Goal: Task Accomplishment & Management: Manage account settings

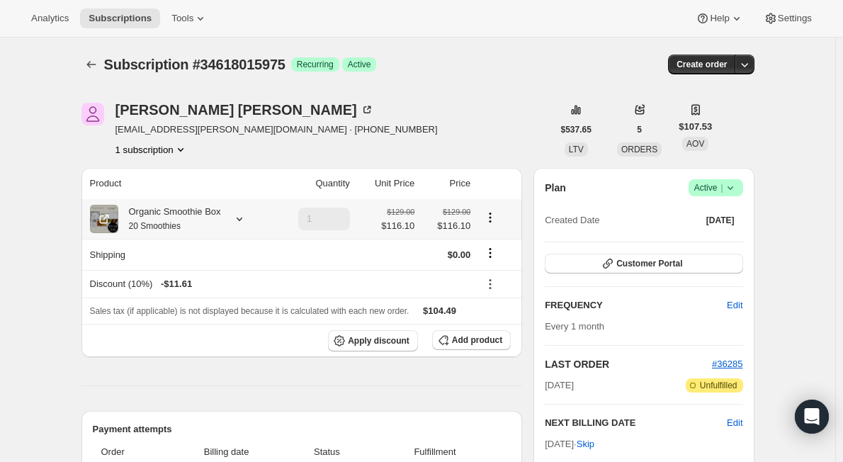
click at [239, 217] on icon at bounding box center [239, 219] width 14 height 14
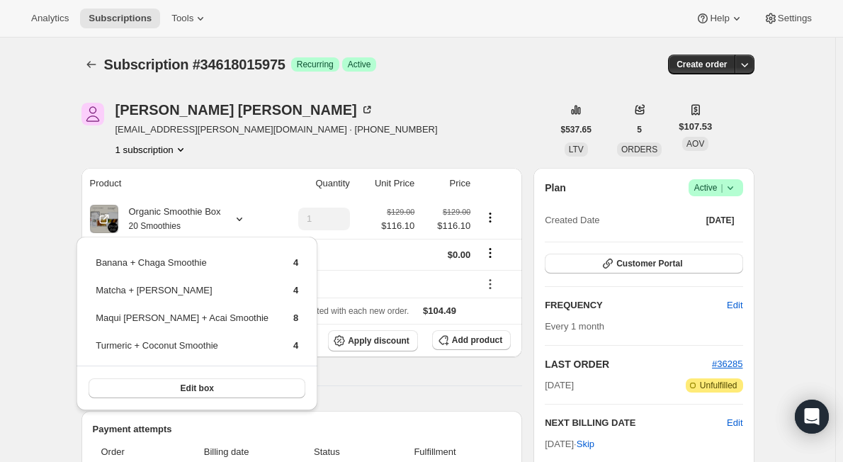
click at [353, 113] on div "[PERSON_NAME] [EMAIL_ADDRESS][PERSON_NAME][DOMAIN_NAME] · [PHONE_NUMBER] 1 subs…" at bounding box center [316, 130] width 471 height 54
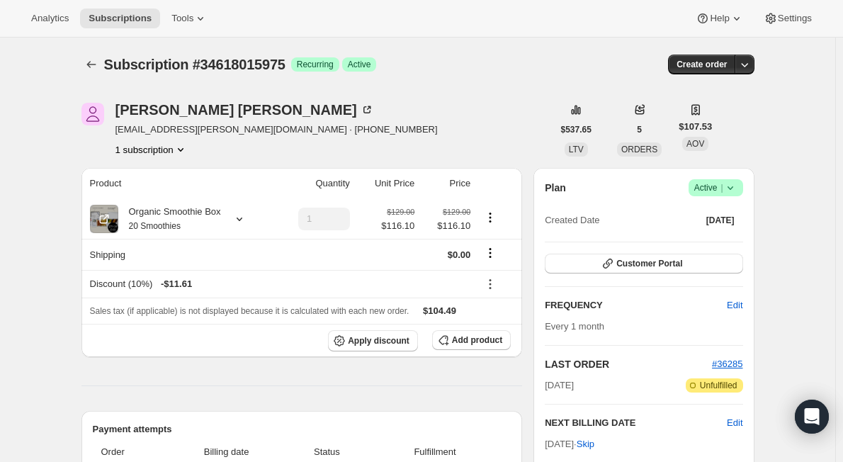
click at [175, 149] on button "1 subscription" at bounding box center [151, 149] width 72 height 14
